Goal: Communication & Community: Ask a question

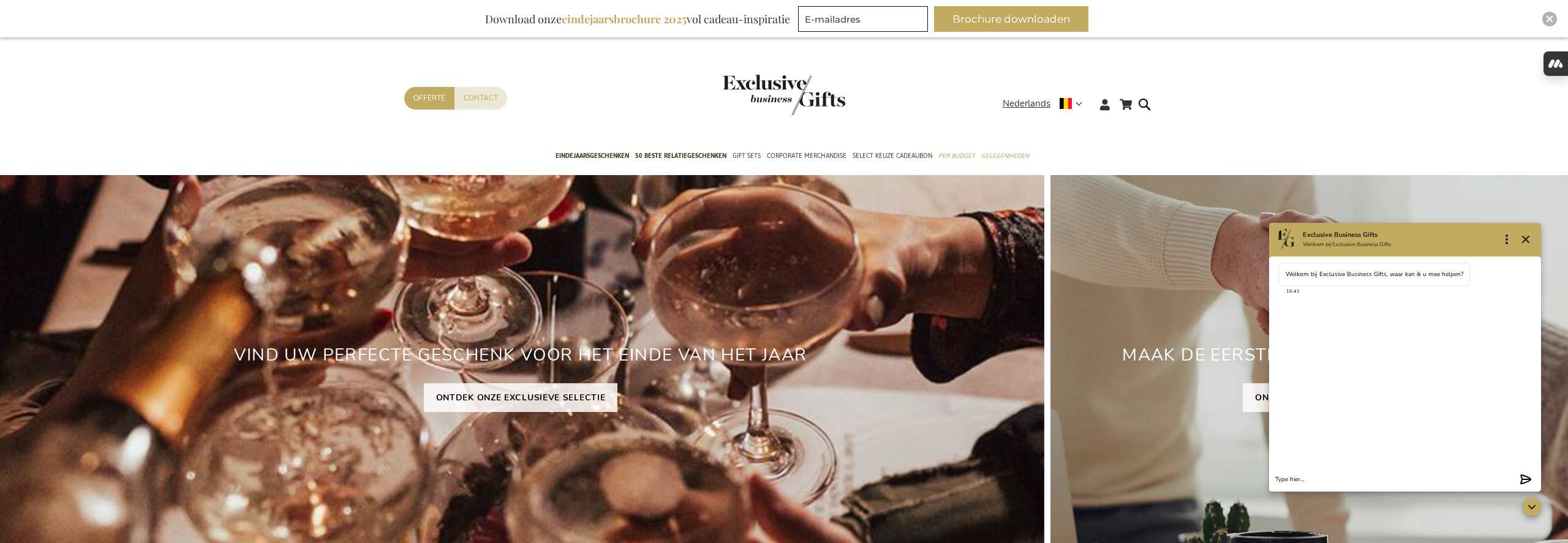
click at [1345, 482] on textarea "Chat message input" at bounding box center [1395, 479] width 240 height 9
type textarea "ik wil mijn order annuleren"
click at [1506, 243] on icon "Chat options …" at bounding box center [1506, 239] width 2 height 10
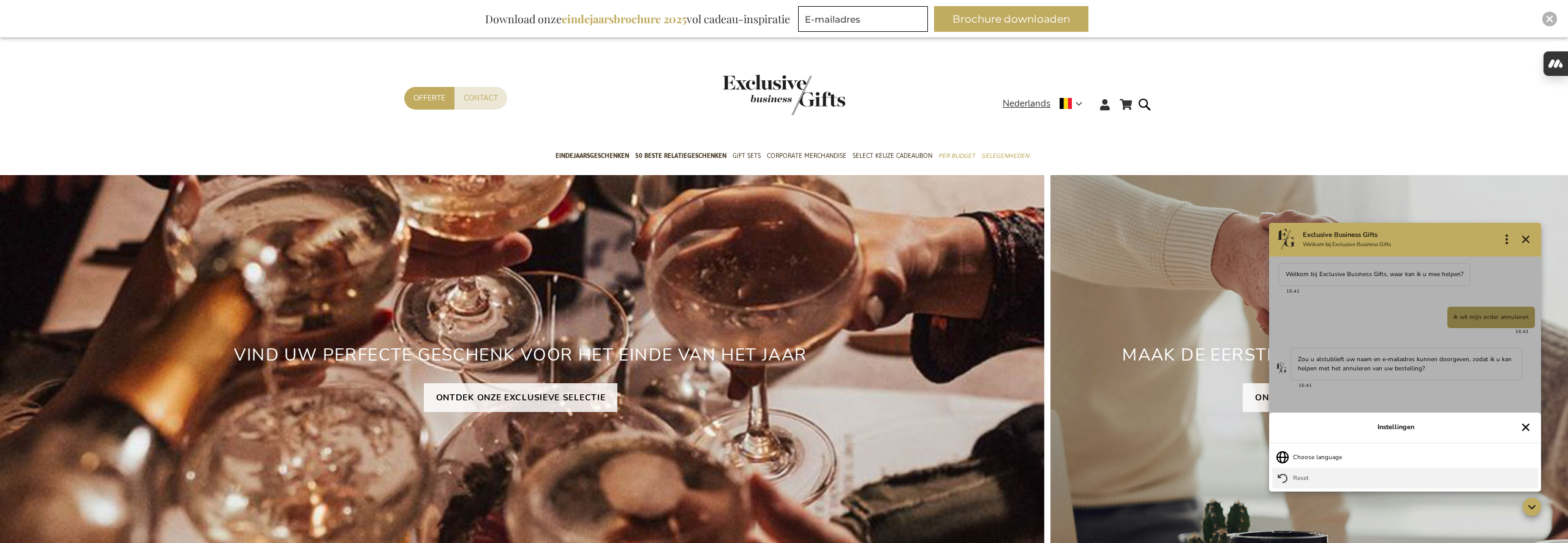
click at [1334, 481] on button "Reset Reset" at bounding box center [1404, 477] width 266 height 21
click at [1524, 474] on button "[PERSON_NAME]" at bounding box center [1502, 476] width 63 height 17
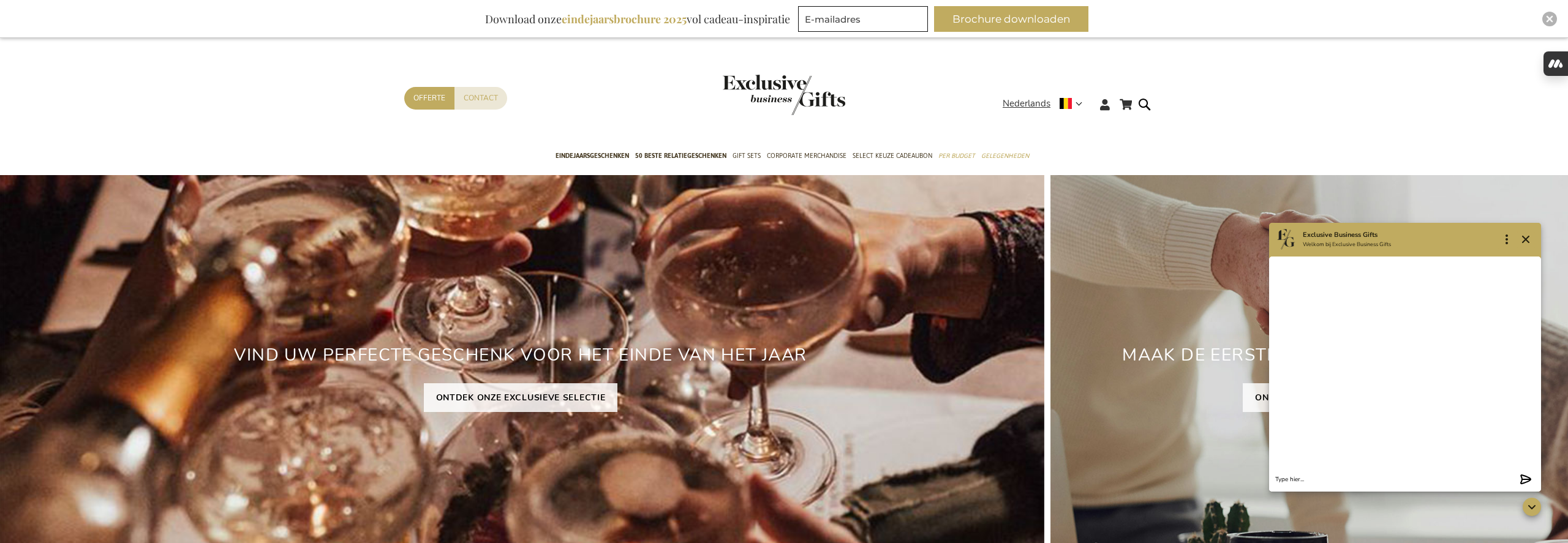
click at [1438, 485] on form "Type your message Send" at bounding box center [1405, 479] width 272 height 24
click at [1438, 476] on textarea "Chat message input" at bounding box center [1395, 479] width 240 height 9
type textarea "Ik wil mijn order annuleren"
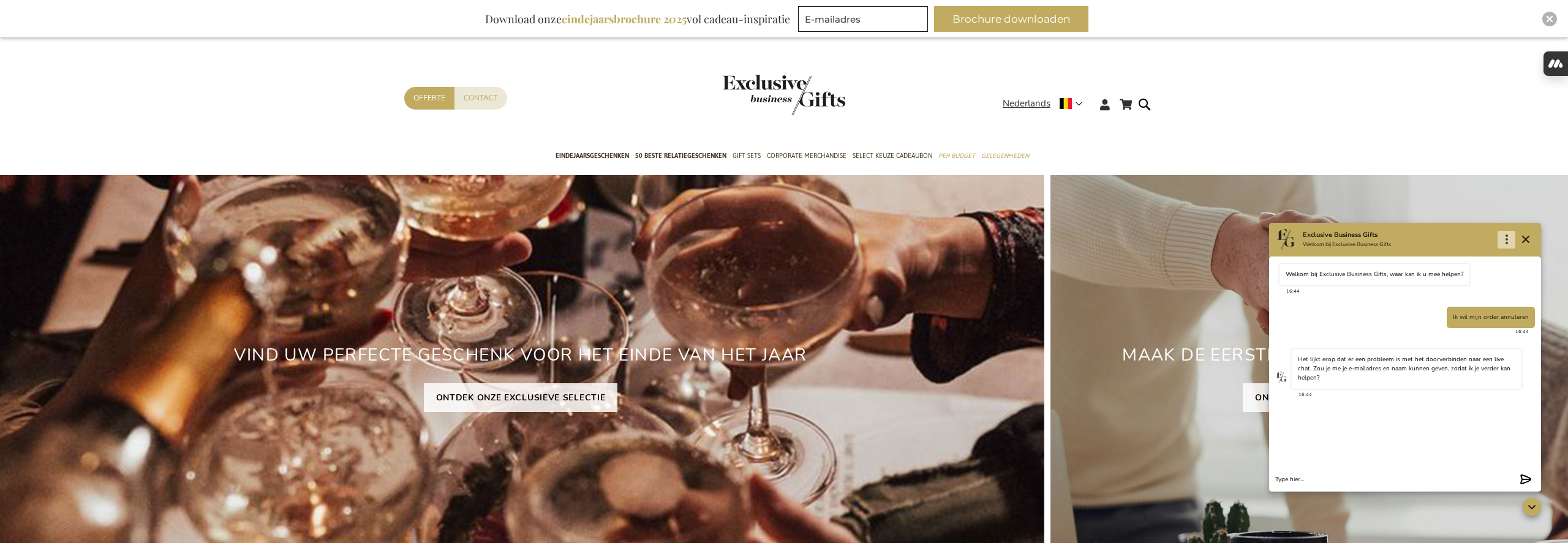
click at [1500, 232] on icon "Menu" at bounding box center [1507, 239] width 15 height 15
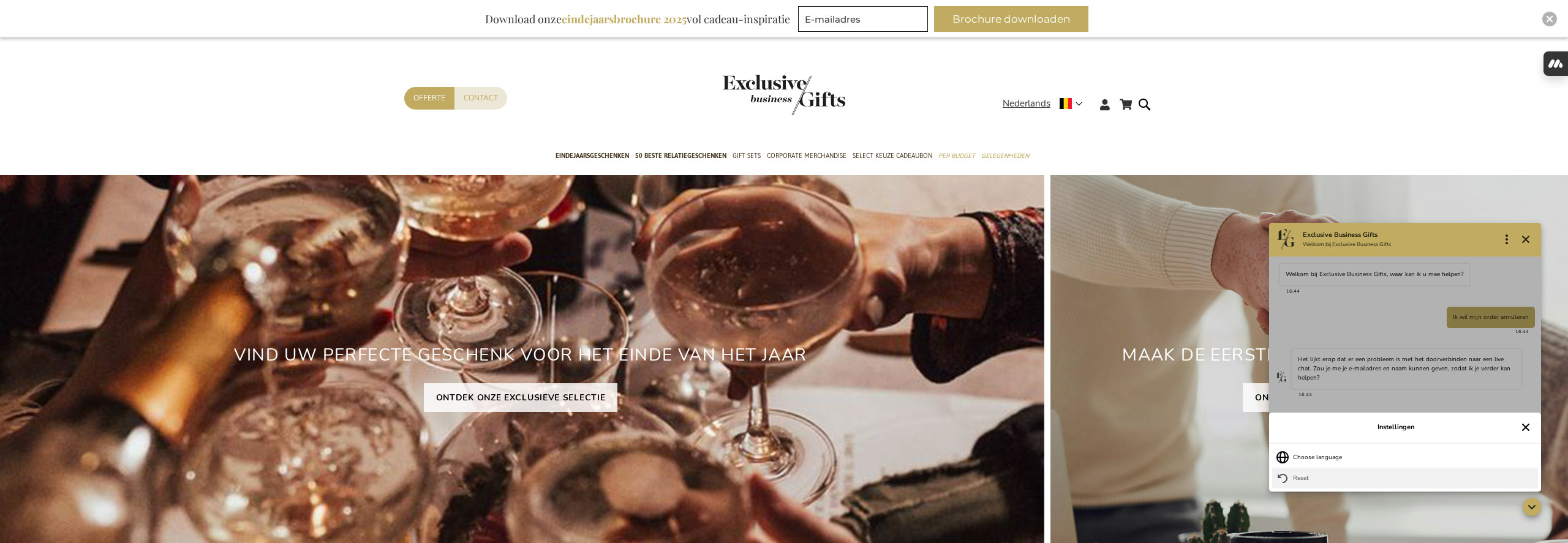
click at [1383, 479] on button "Reset Reset" at bounding box center [1404, 477] width 266 height 21
click at [1525, 476] on button "[PERSON_NAME]" at bounding box center [1502, 476] width 63 height 17
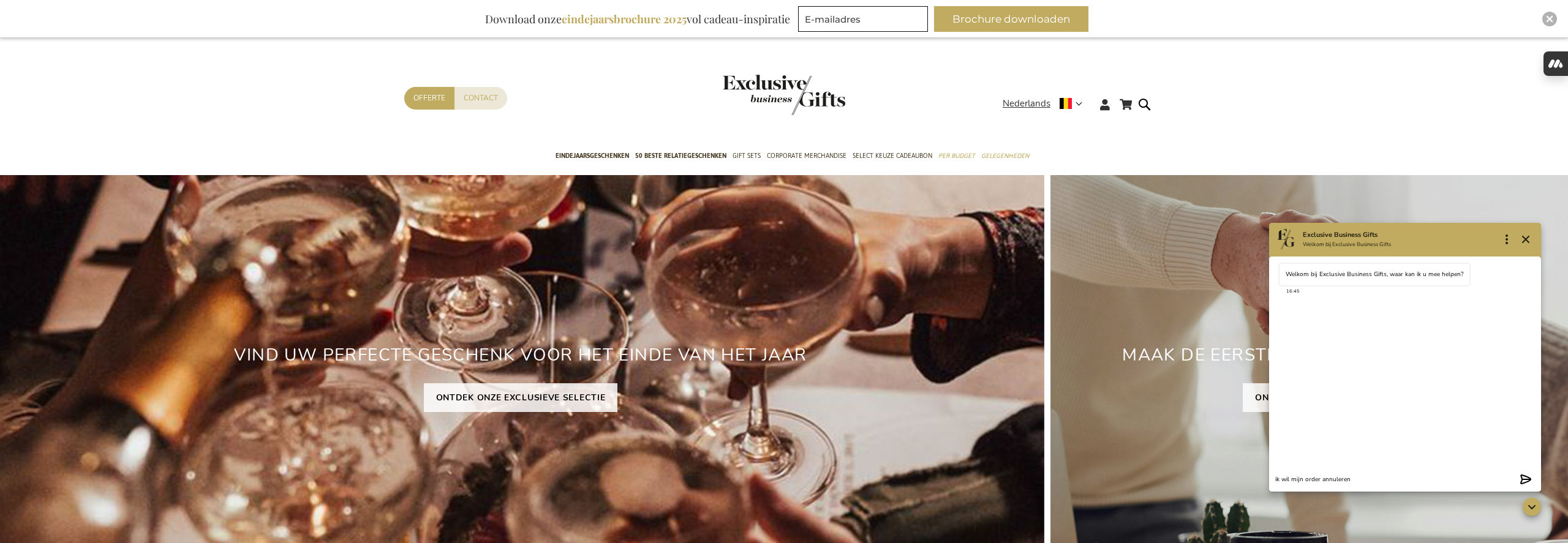
type textarea "ik wil mijn order annuleren"
click at [1529, 239] on icon "Close" at bounding box center [1526, 239] width 15 height 15
